Goal: Information Seeking & Learning: Learn about a topic

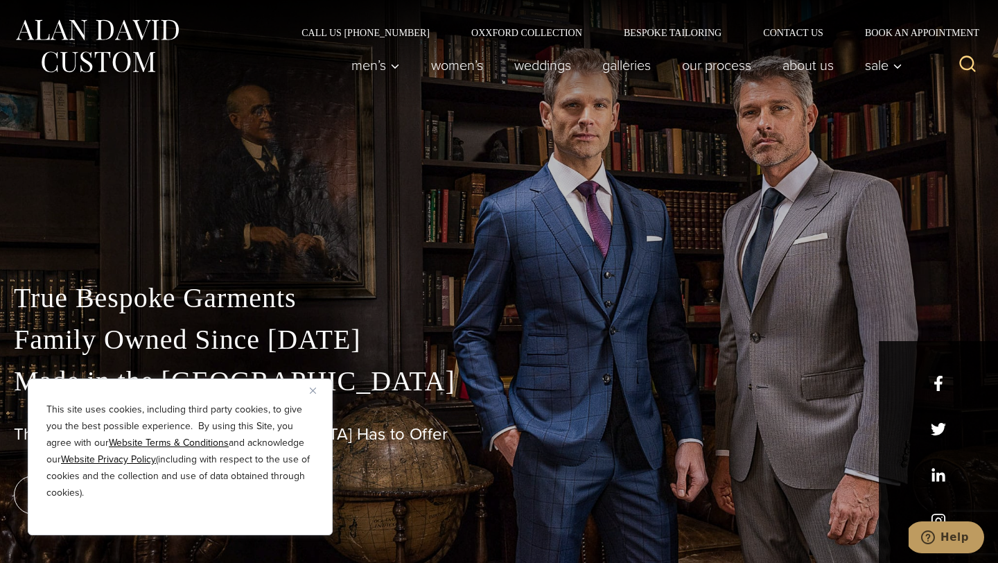
click at [312, 390] on img "Close" at bounding box center [313, 391] width 6 height 6
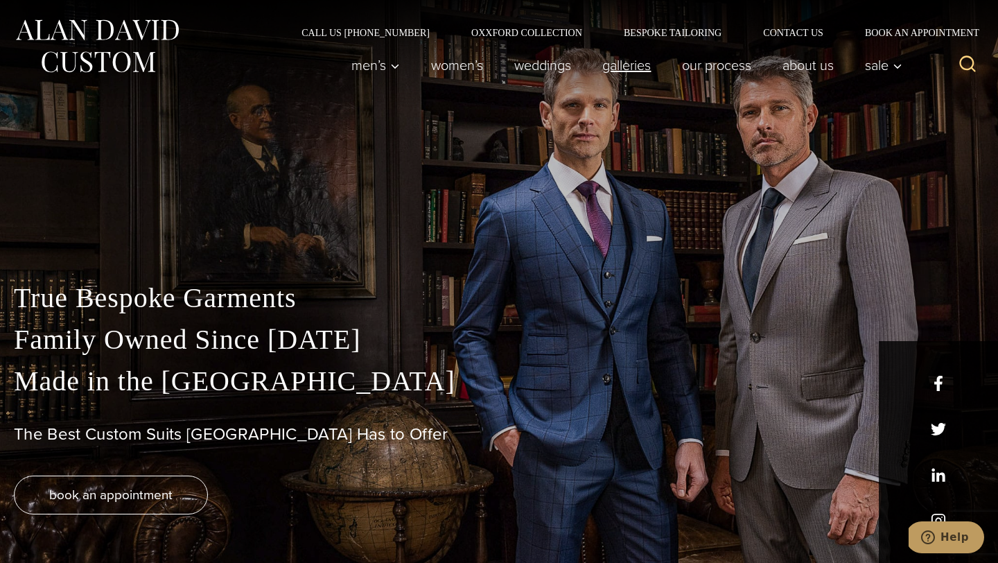
click at [617, 73] on link "Galleries" at bounding box center [627, 65] width 80 height 28
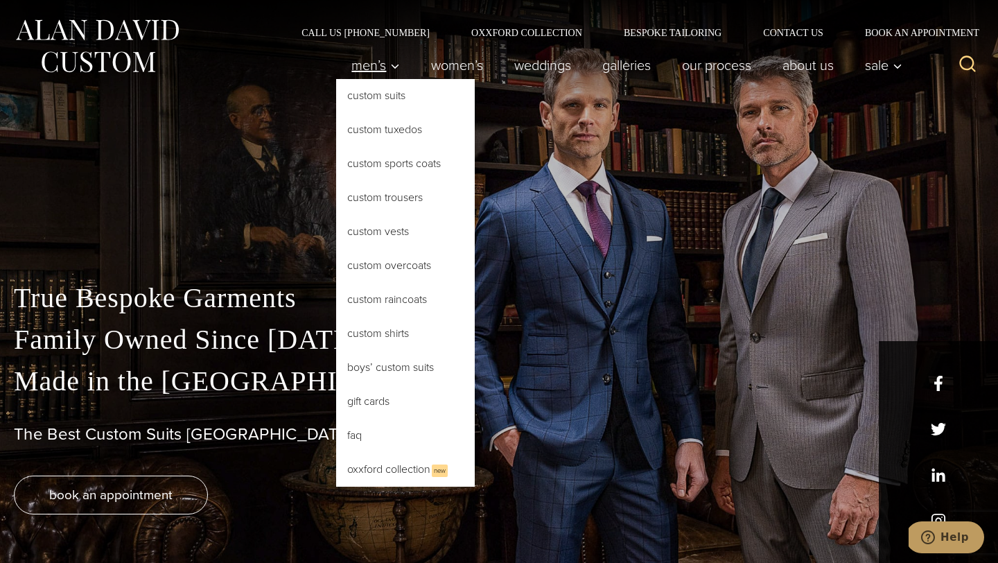
click at [372, 67] on span "Men’s" at bounding box center [376, 65] width 49 height 14
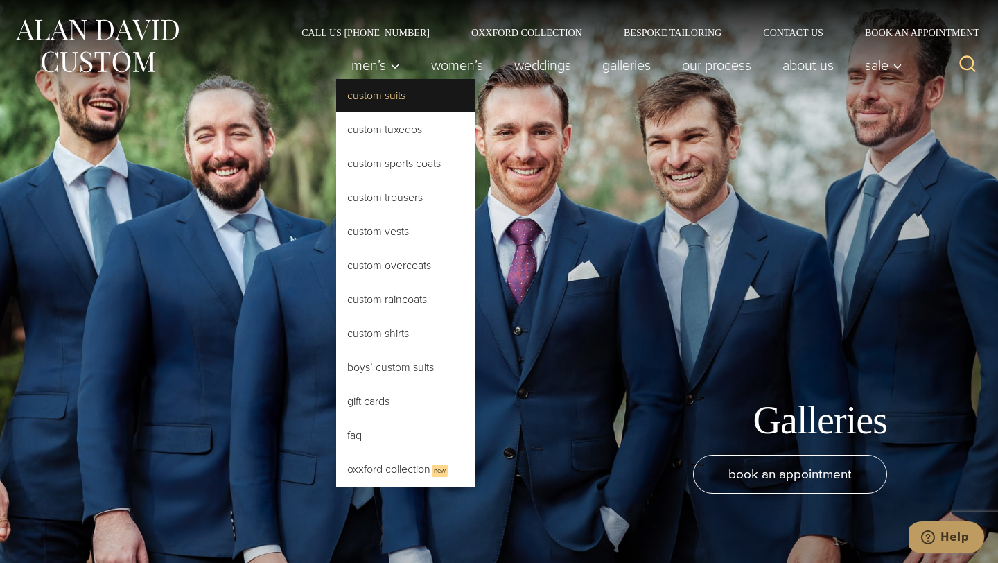
click at [390, 99] on link "Custom Suits" at bounding box center [405, 95] width 139 height 33
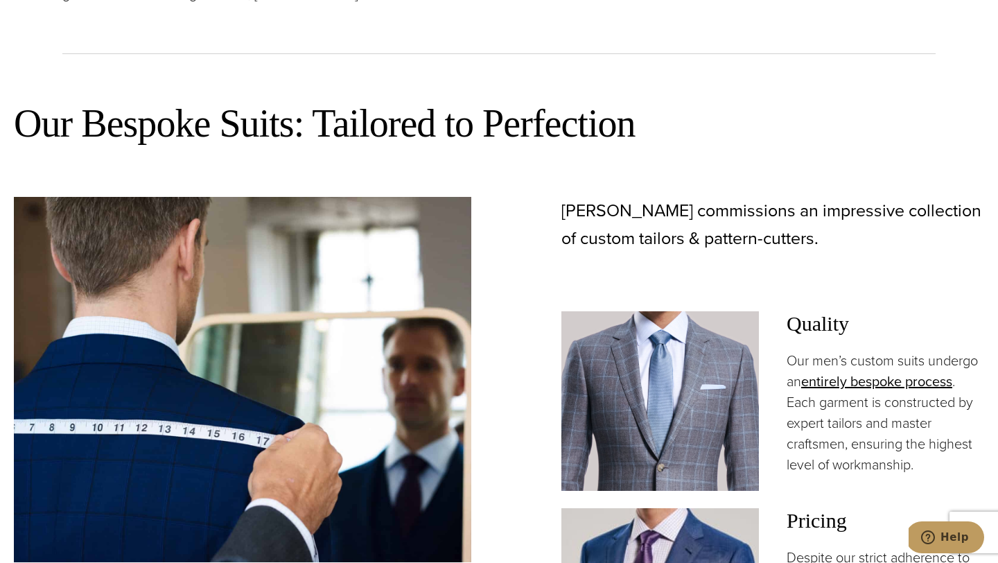
scroll to position [734, 0]
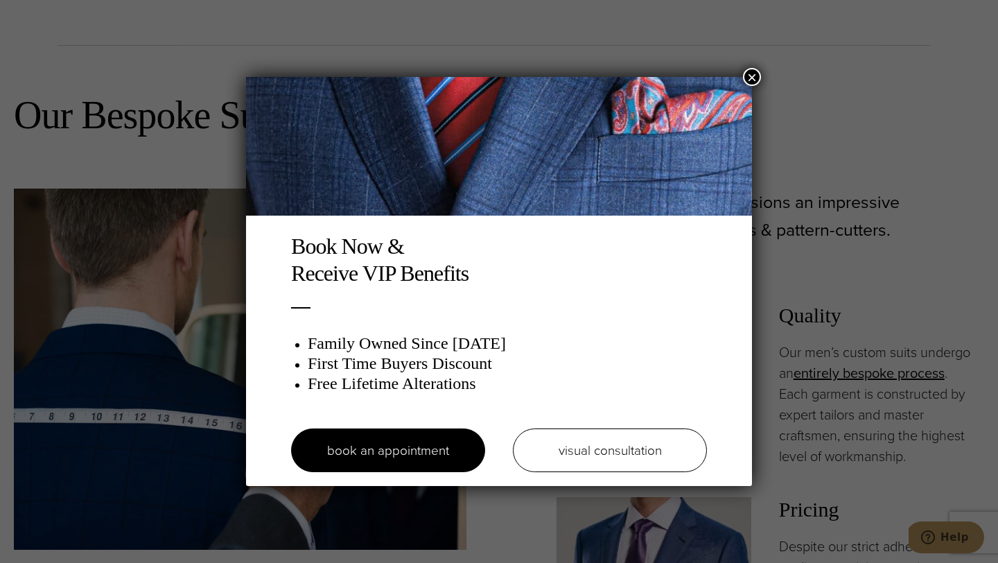
click at [759, 76] on button "×" at bounding box center [752, 77] width 18 height 18
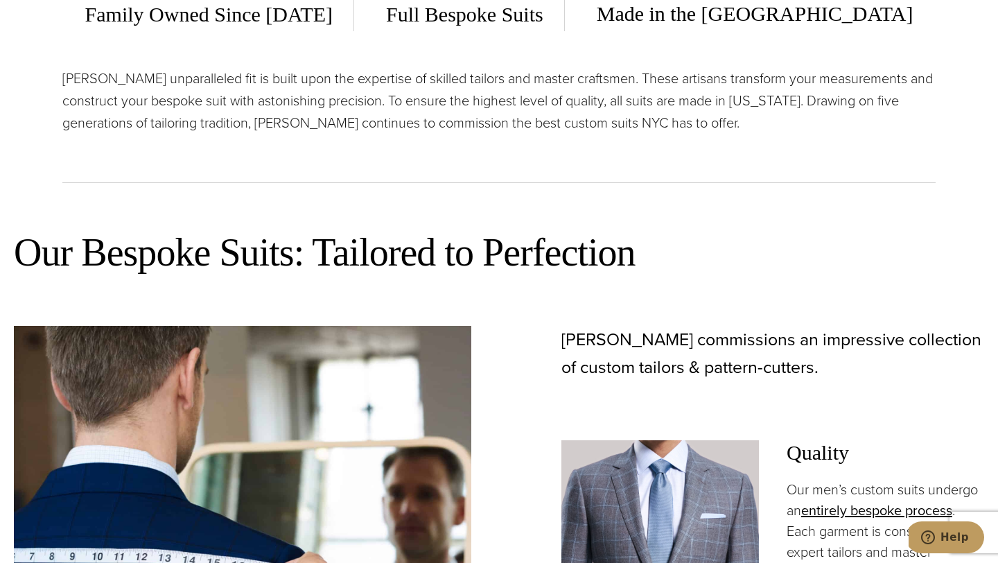
scroll to position [0, 0]
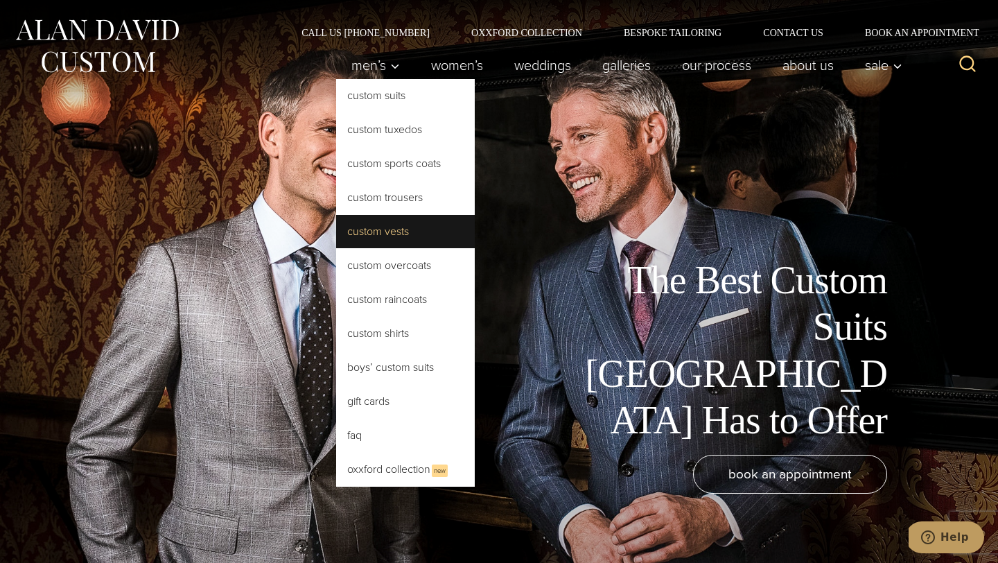
click at [385, 238] on link "Custom Vests" at bounding box center [405, 231] width 139 height 33
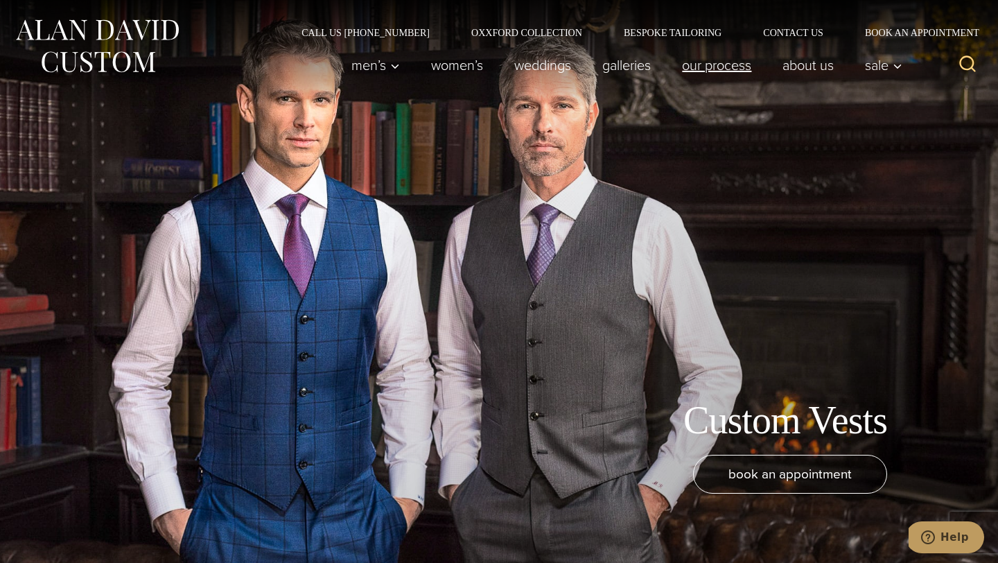
click at [727, 71] on link "Our Process" at bounding box center [717, 65] width 101 height 28
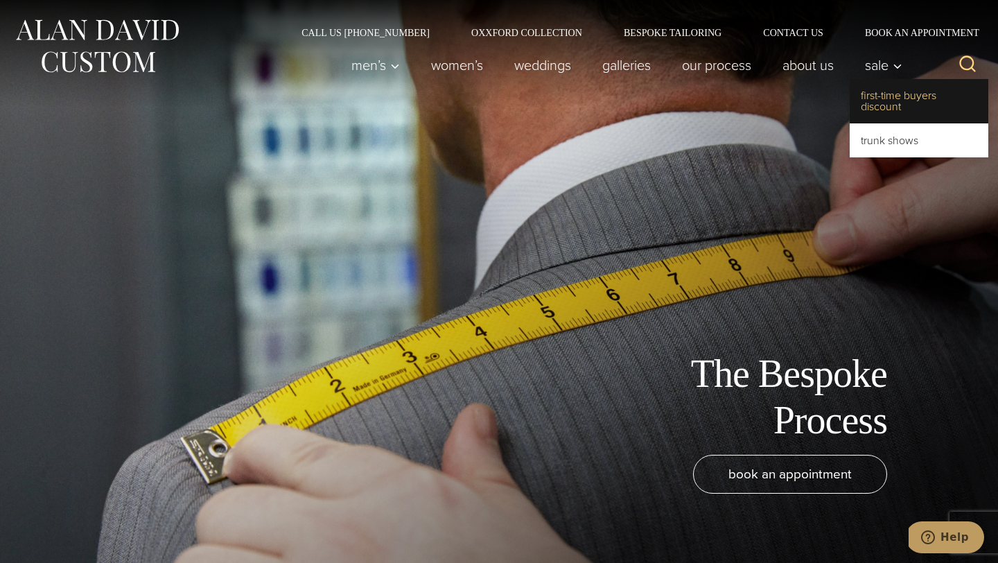
click at [887, 94] on link "First-Time Buyers Discount" at bounding box center [919, 101] width 139 height 44
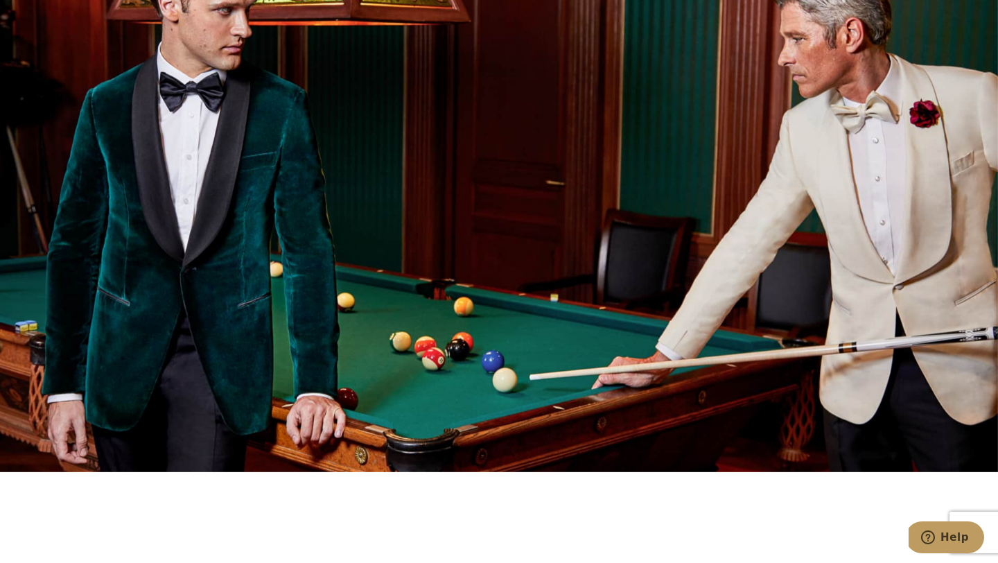
scroll to position [1514, 0]
